Goal: Task Accomplishment & Management: Use online tool/utility

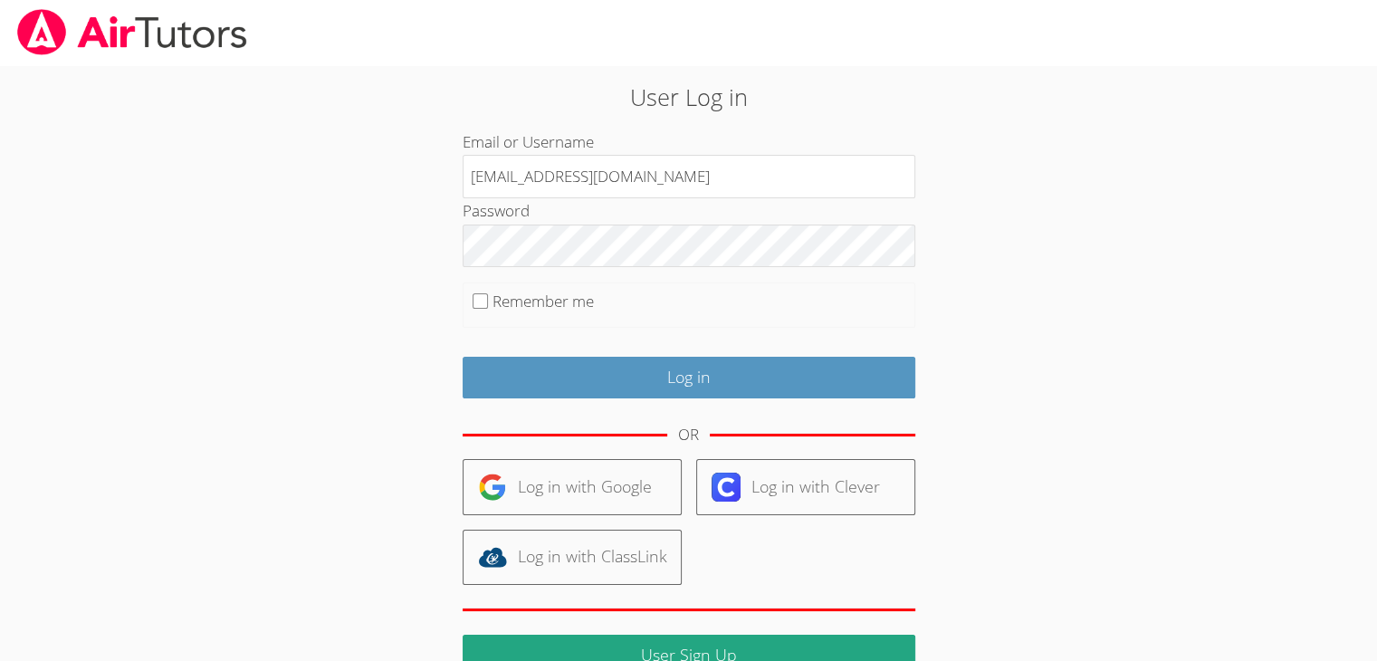
type input "info@pace-tutoring.com"
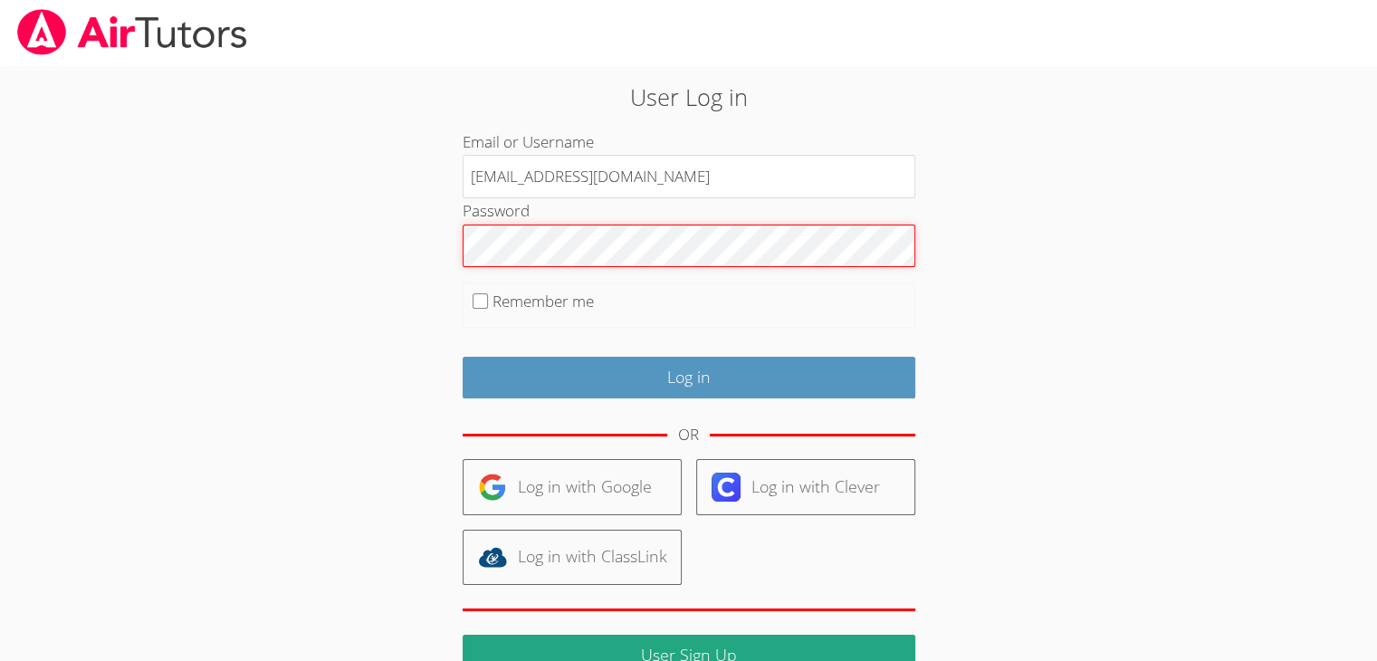
click at [462, 357] on input "Log in" at bounding box center [688, 378] width 453 height 43
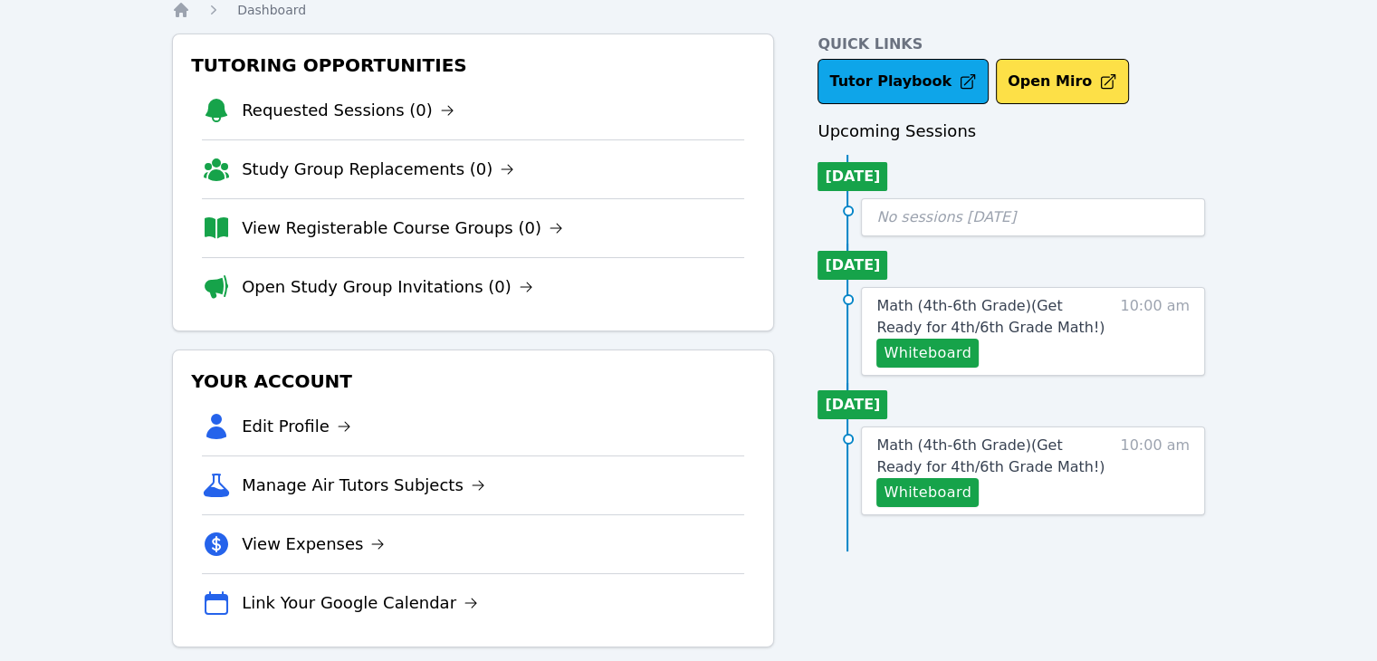
scroll to position [60, 0]
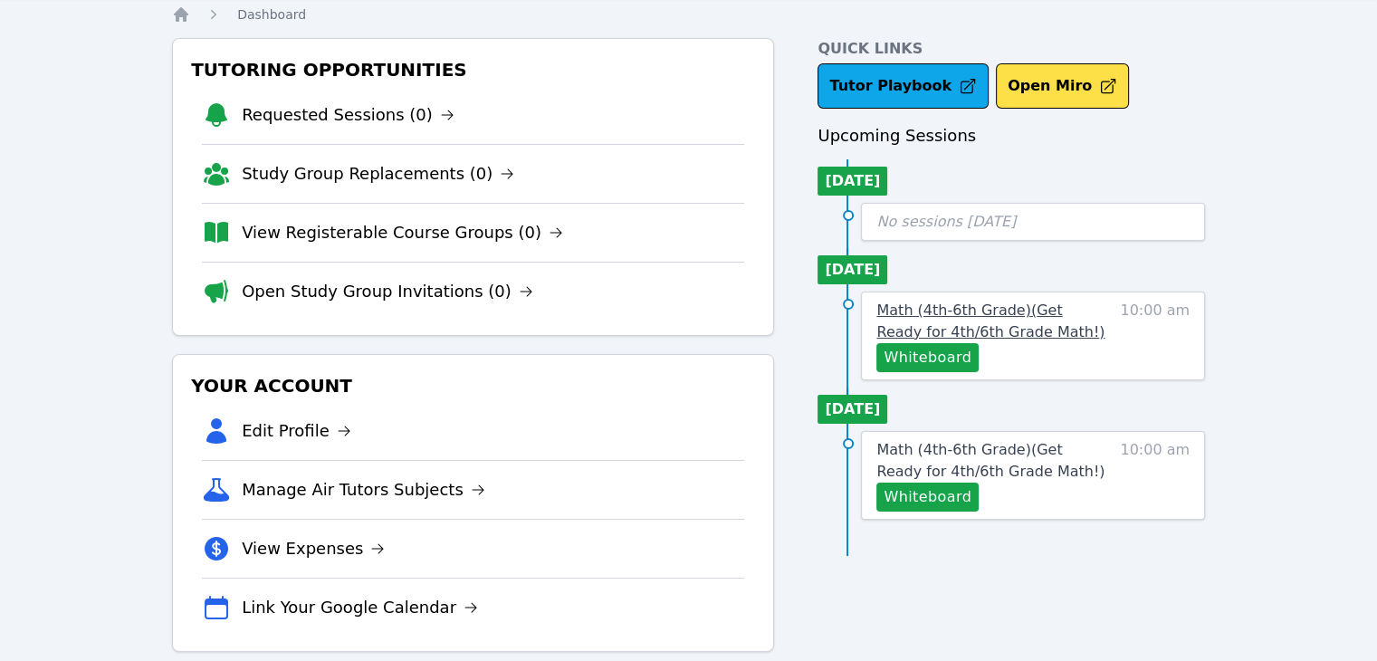
click at [1003, 308] on span "Math (4th-6th Grade) ( Get Ready for 4th/6th Grade Math! )" at bounding box center [990, 320] width 228 height 39
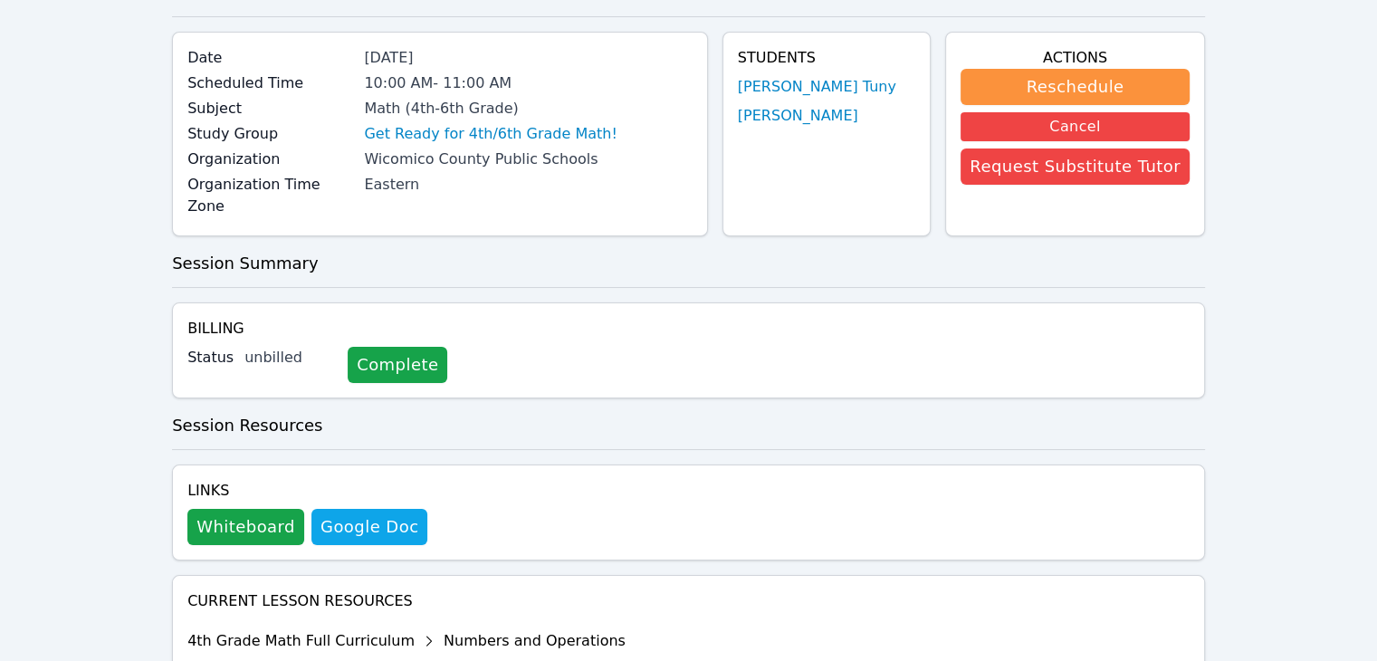
scroll to position [121, 0]
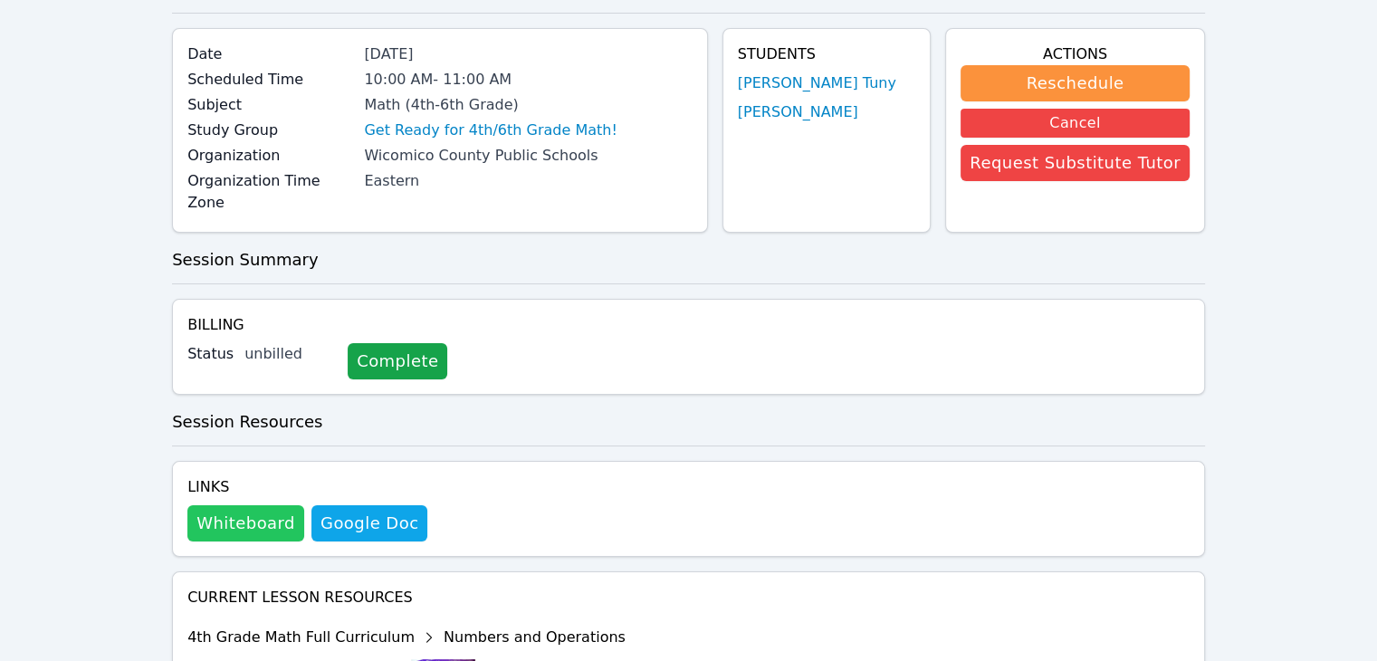
click at [237, 505] on button "Whiteboard" at bounding box center [245, 523] width 117 height 36
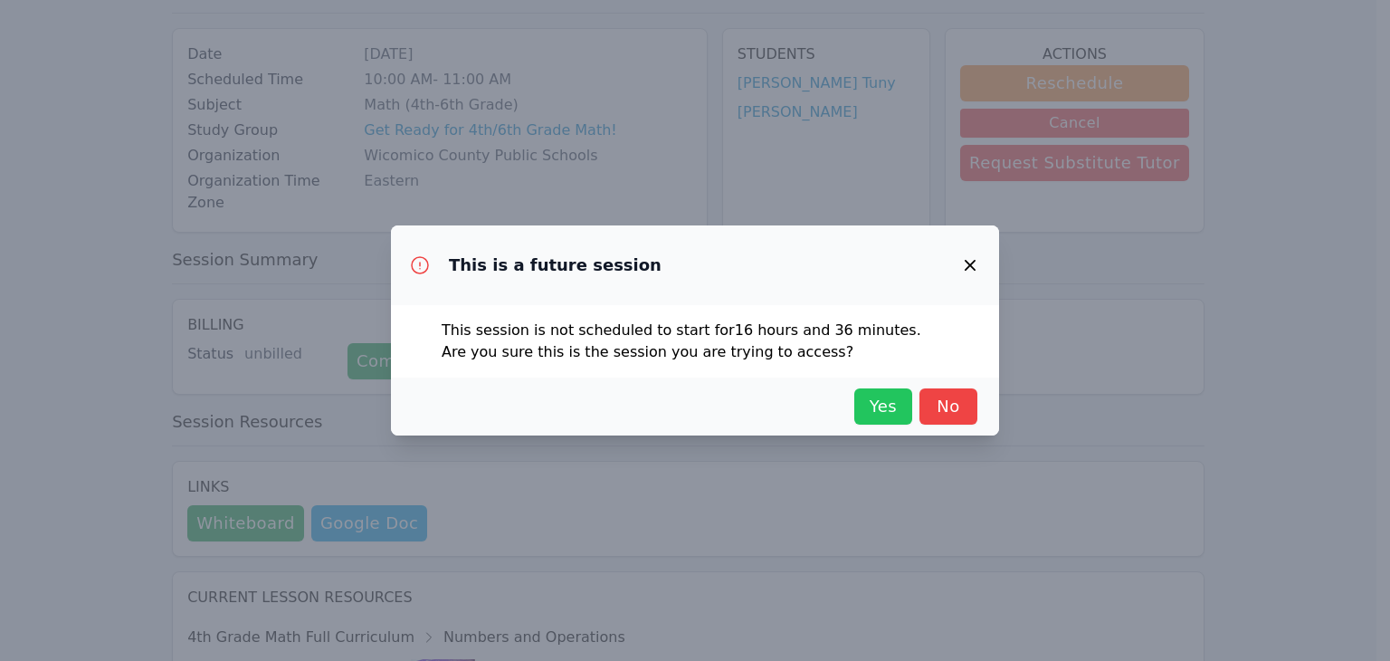
click at [885, 412] on span "Yes" at bounding box center [883, 406] width 40 height 25
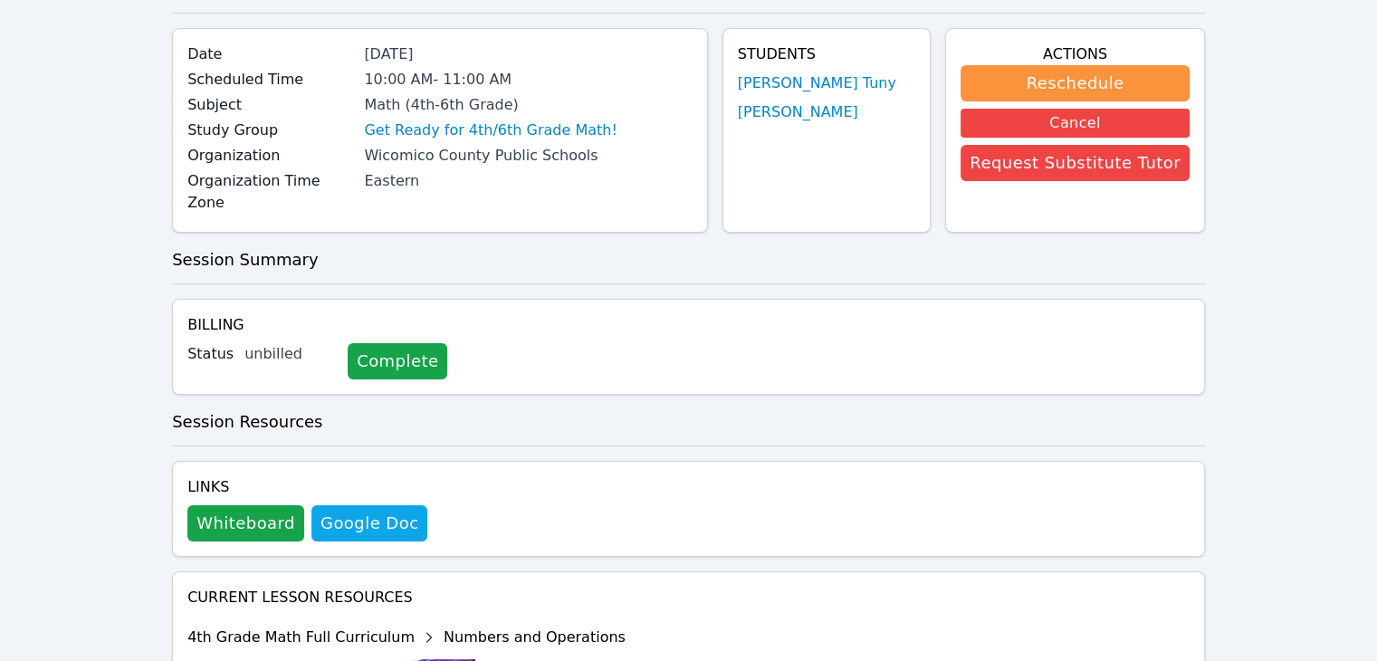
scroll to position [0, 0]
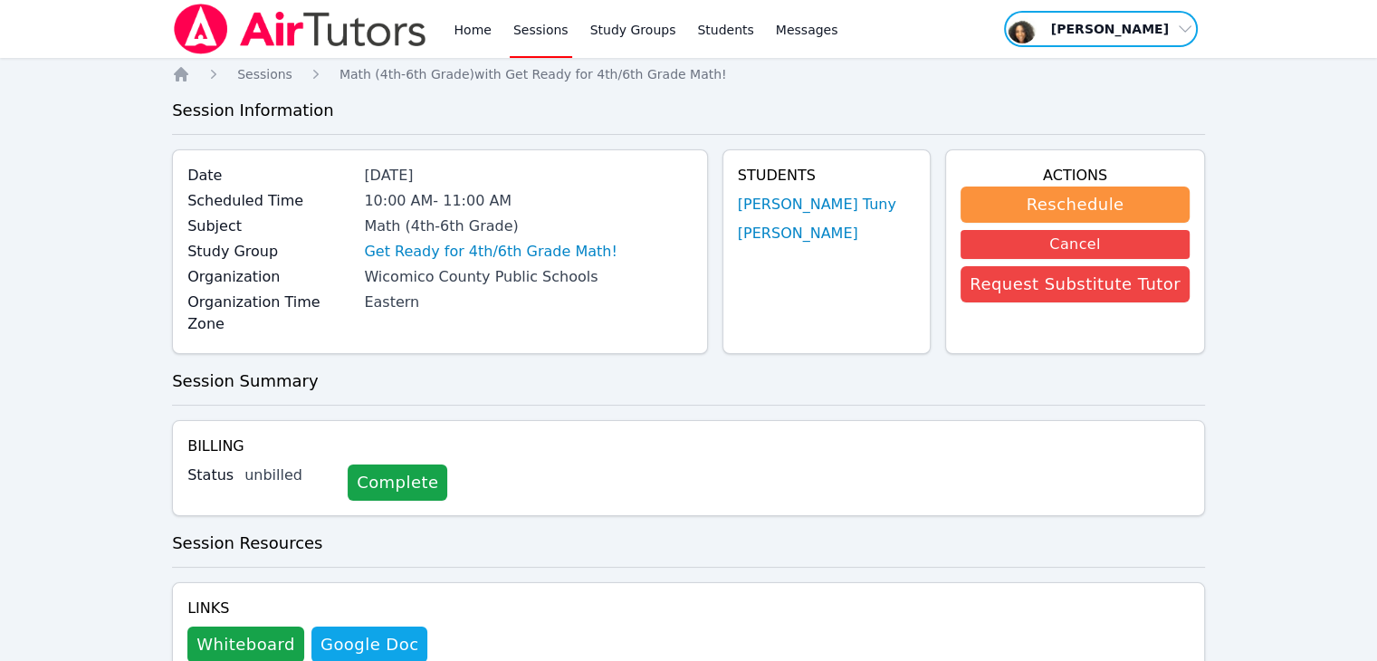
click at [1126, 26] on span "button" at bounding box center [1100, 29] width 197 height 40
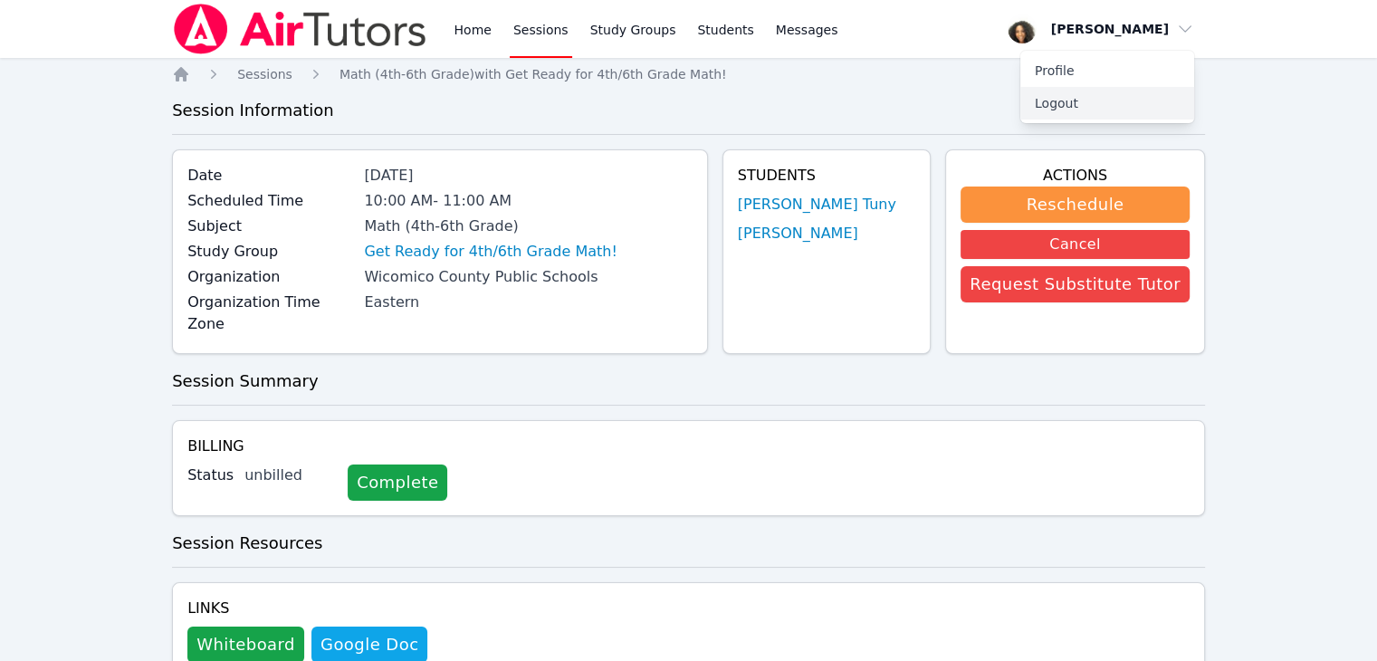
click at [1097, 110] on button "Logout" at bounding box center [1107, 103] width 174 height 33
